Goal: Task Accomplishment & Management: Complete application form

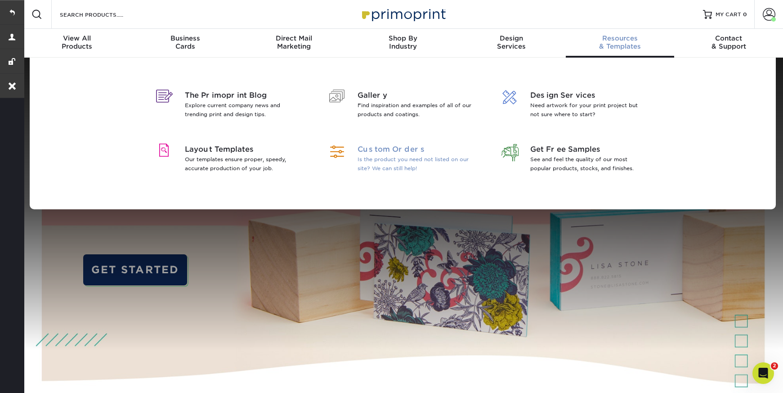
click at [387, 152] on span "Custom Orders" at bounding box center [415, 149] width 116 height 11
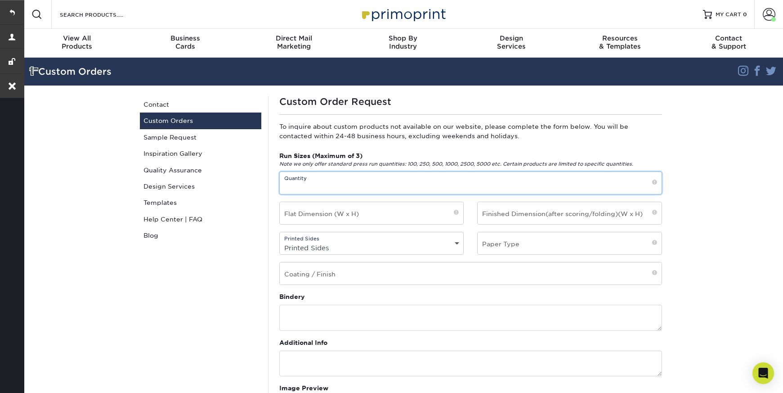
click at [308, 186] on input "text" at bounding box center [471, 183] width 382 height 22
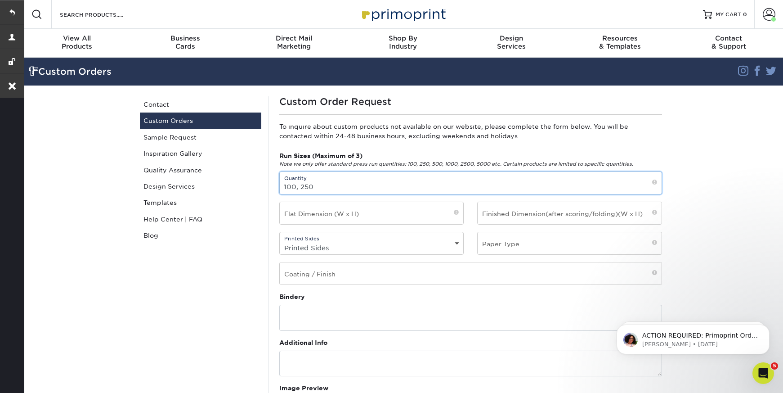
type input "100, 250"
click at [318, 215] on input "text" at bounding box center [372, 213] width 184 height 22
type input "3.5"
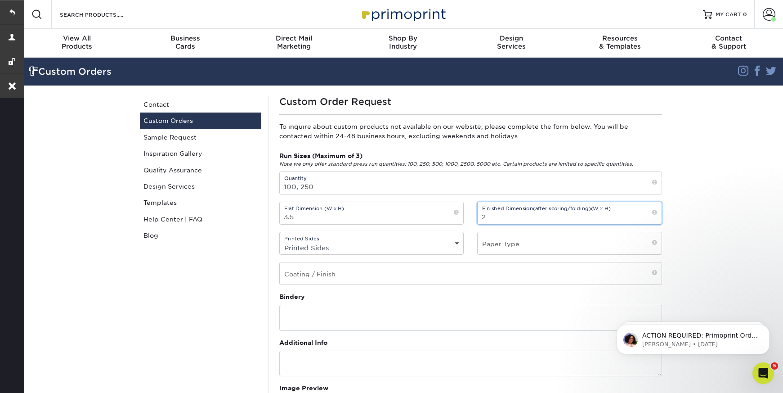
type input "2"
click at [310, 249] on select "Printed Sides 4/0 - Single Sided 4/4 - Double Sided" at bounding box center [372, 247] width 184 height 13
select select "4/4 - Double Sided"
click at [280, 241] on select "Printed Sides 4/0 - Single Sided 4/4 - Double Sided" at bounding box center [372, 247] width 184 height 13
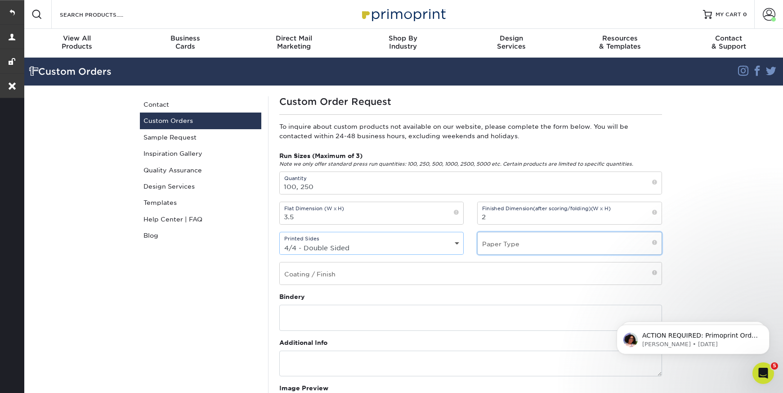
click at [543, 243] on input "text" at bounding box center [570, 243] width 184 height 22
type input "B"
type input "Velvet"
type input "Raised UV on both sides"
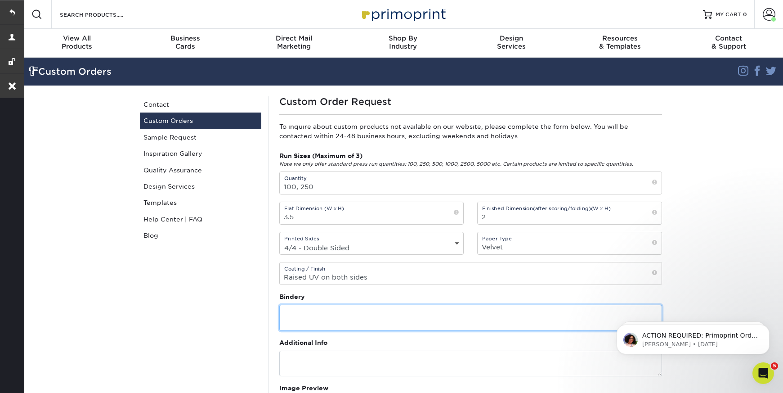
click at [405, 318] on textarea at bounding box center [470, 317] width 383 height 26
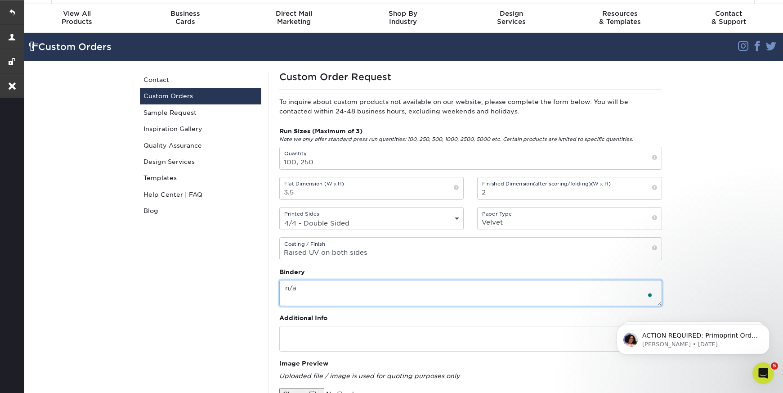
scroll to position [107, 0]
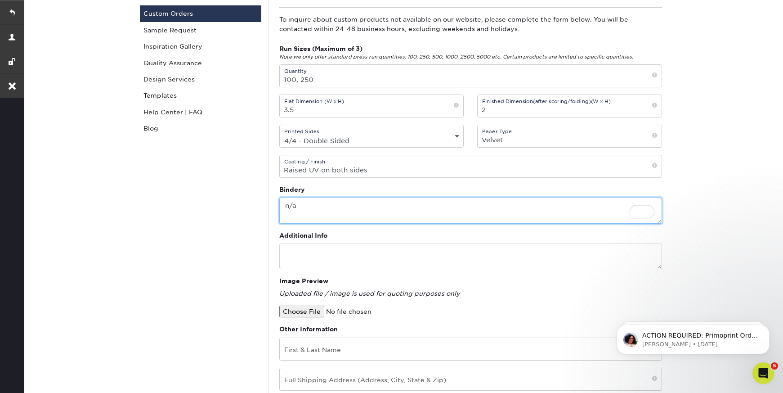
type textarea "n/a"
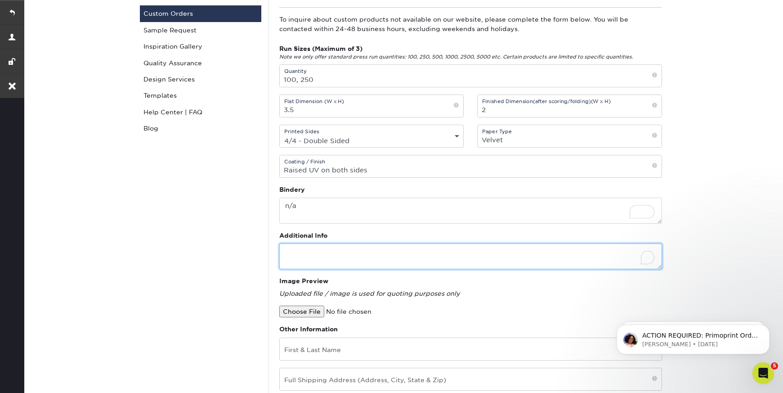
click at [295, 245] on textarea "To enrich screen reader interactions, please activate Accessibility in Grammarl…" at bounding box center [470, 256] width 383 height 26
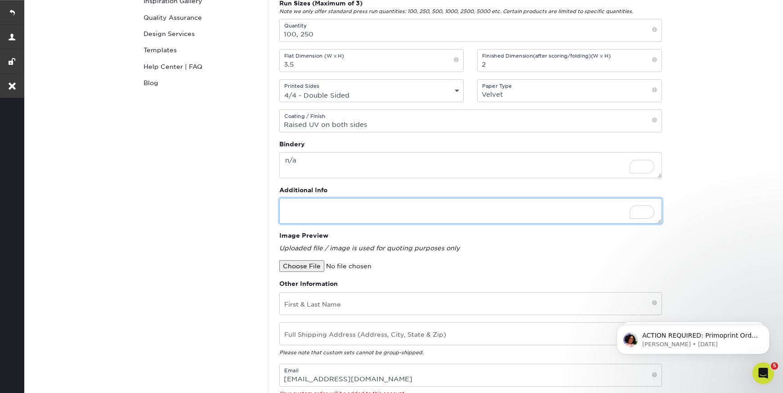
scroll to position [122, 0]
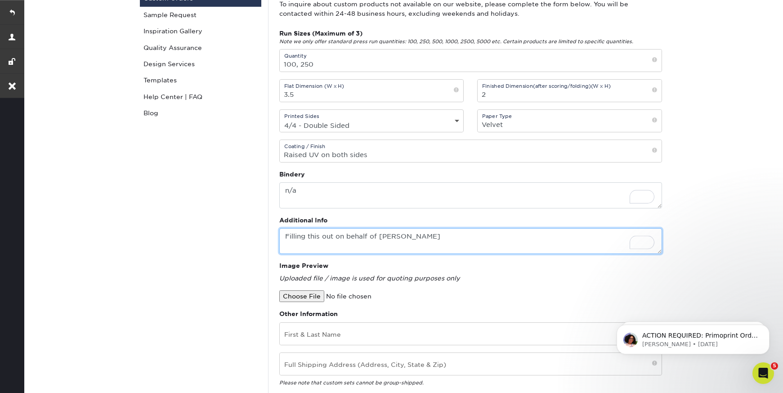
paste textarea "[PERSON_NAME]"
drag, startPoint x: 393, startPoint y: 234, endPoint x: 379, endPoint y: 238, distance: 14.8
click at [379, 238] on textarea "Filling this out on behalf of [PERSON_NAME]" at bounding box center [470, 241] width 383 height 26
click at [455, 238] on textarea "Filling this out on behalf of [PERSON_NAME]" at bounding box center [470, 241] width 383 height 26
click at [463, 236] on textarea "Filling this out on behalf of [PERSON_NAME]" at bounding box center [470, 241] width 383 height 26
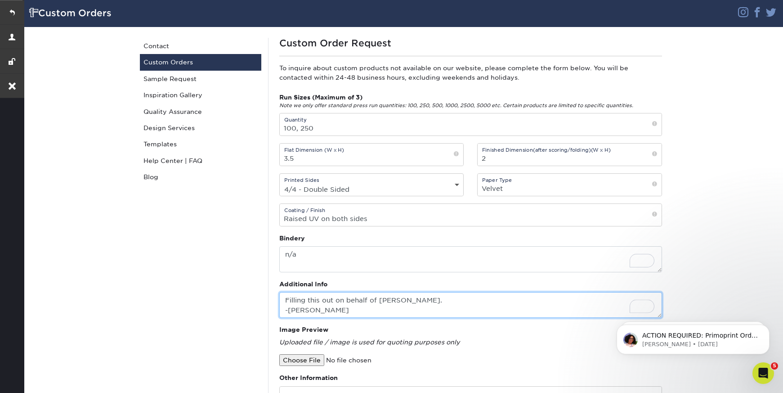
scroll to position [70, 0]
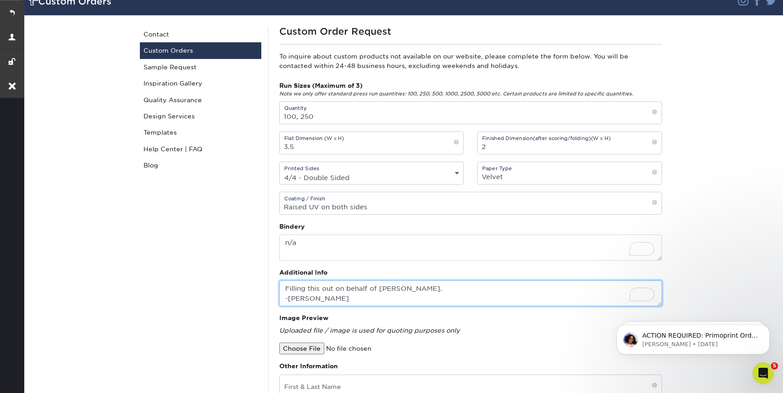
type textarea "Filling this out on behalf of [PERSON_NAME]. -[PERSON_NAME]"
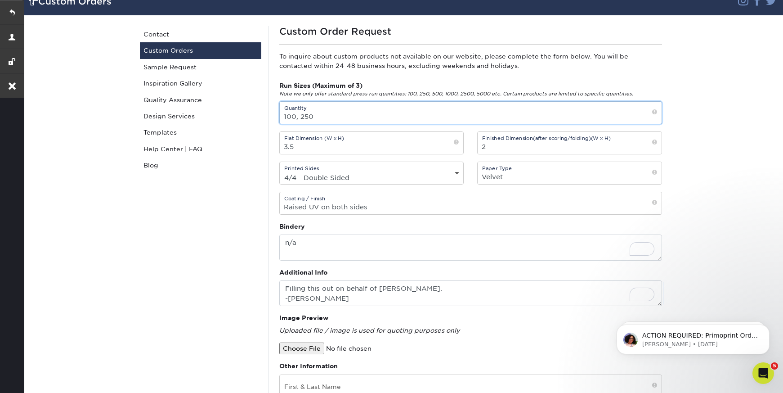
click at [299, 117] on input "100, 250" at bounding box center [471, 113] width 382 height 22
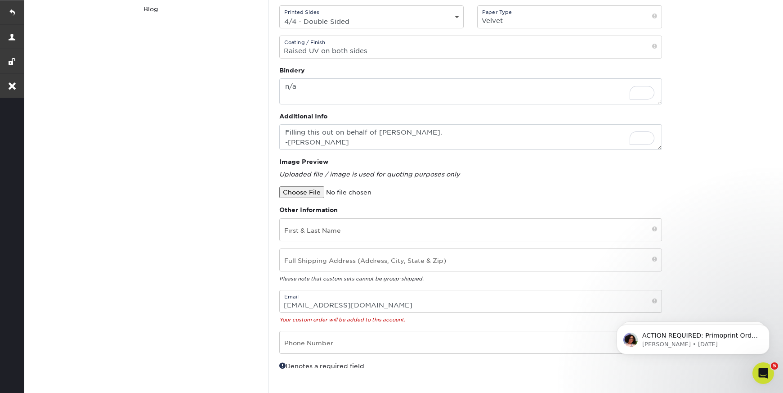
scroll to position [247, 0]
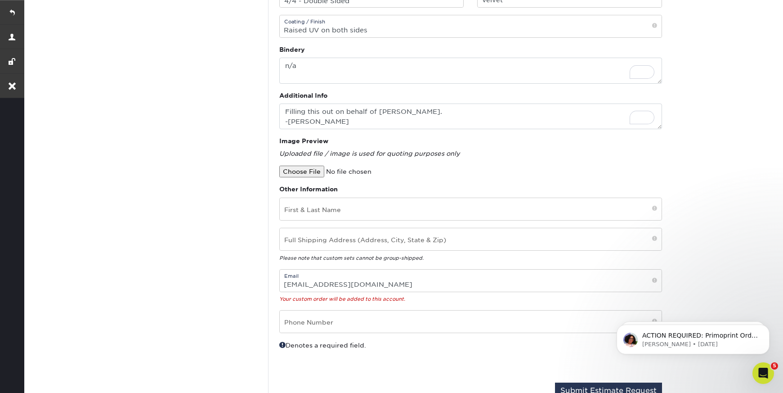
type input "100 and 250"
click at [328, 209] on input "text" at bounding box center [471, 209] width 382 height 22
paste input "[PERSON_NAME]"
type input "[PERSON_NAME]"
click at [314, 238] on input "text" at bounding box center [471, 239] width 382 height 22
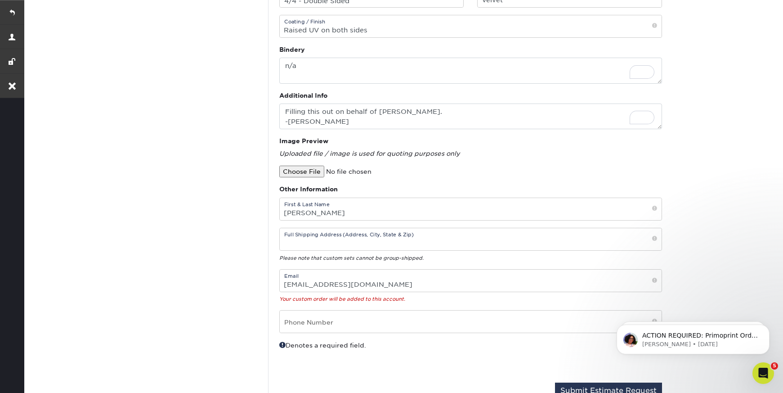
click at [218, 218] on div "Custom Orders Contact Custom Orders Sample Request Inspiration Gallery Quality …" at bounding box center [200, 127] width 135 height 556
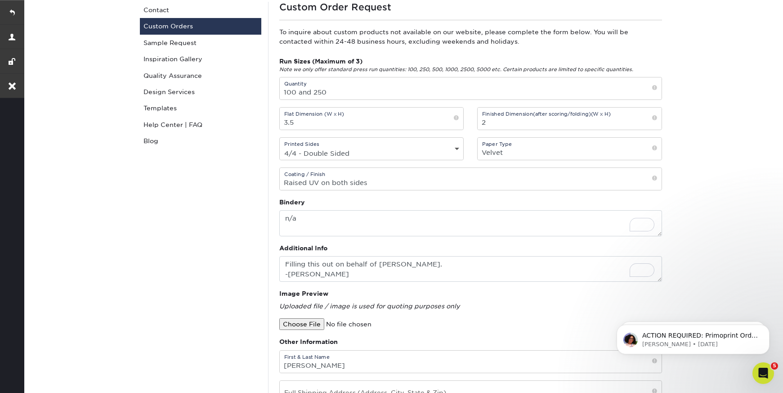
scroll to position [0, 0]
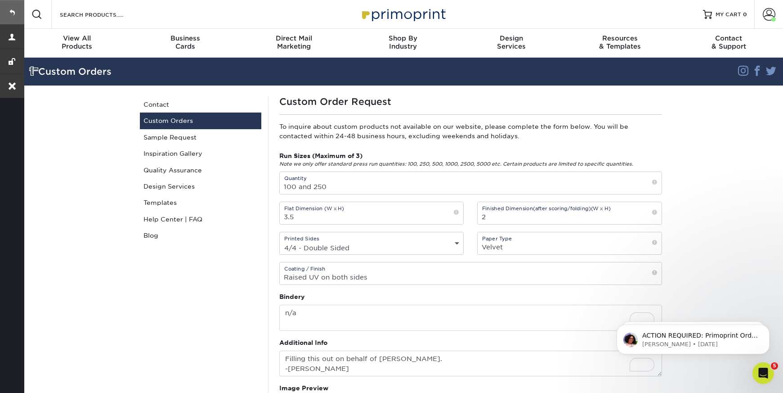
click at [18, 11] on link at bounding box center [12, 12] width 24 height 24
